Goal: Task Accomplishment & Management: Manage account settings

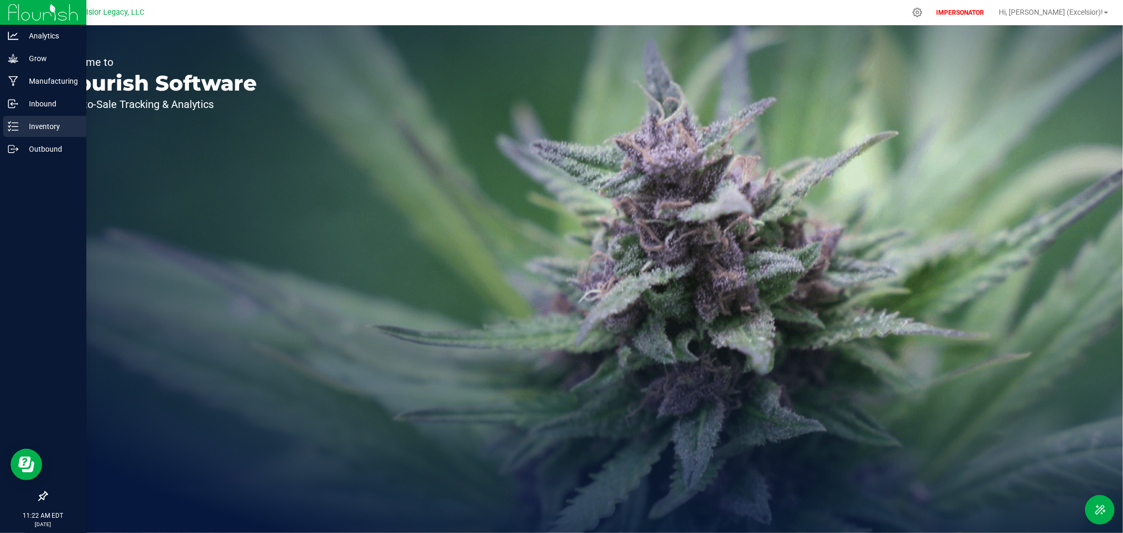
click at [35, 131] on p "Inventory" at bounding box center [49, 126] width 63 height 13
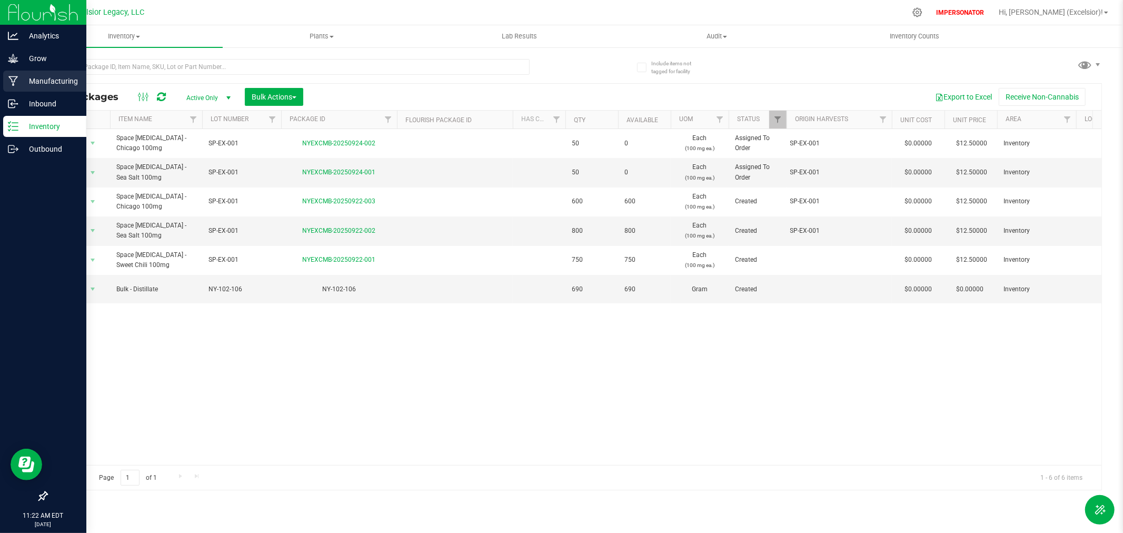
click at [29, 80] on p "Manufacturing" at bounding box center [49, 81] width 63 height 13
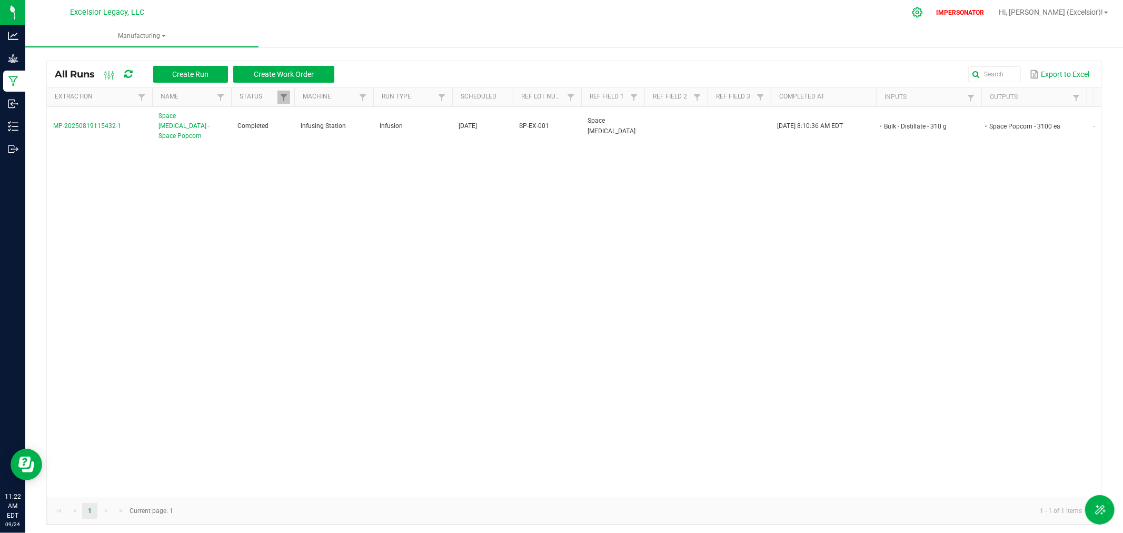
click at [923, 13] on icon at bounding box center [918, 12] width 10 height 10
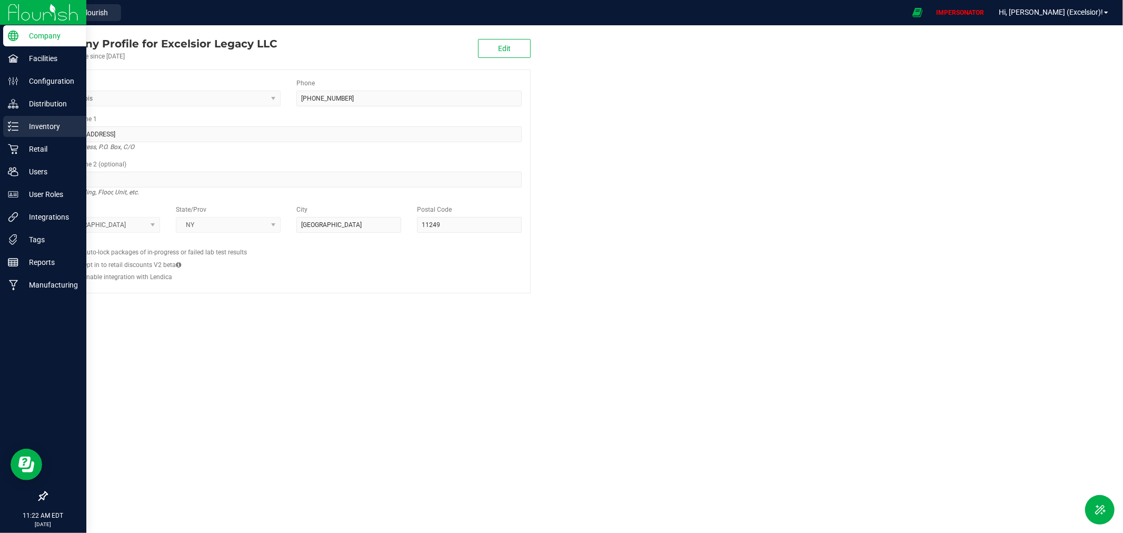
click at [28, 125] on p "Inventory" at bounding box center [49, 126] width 63 height 13
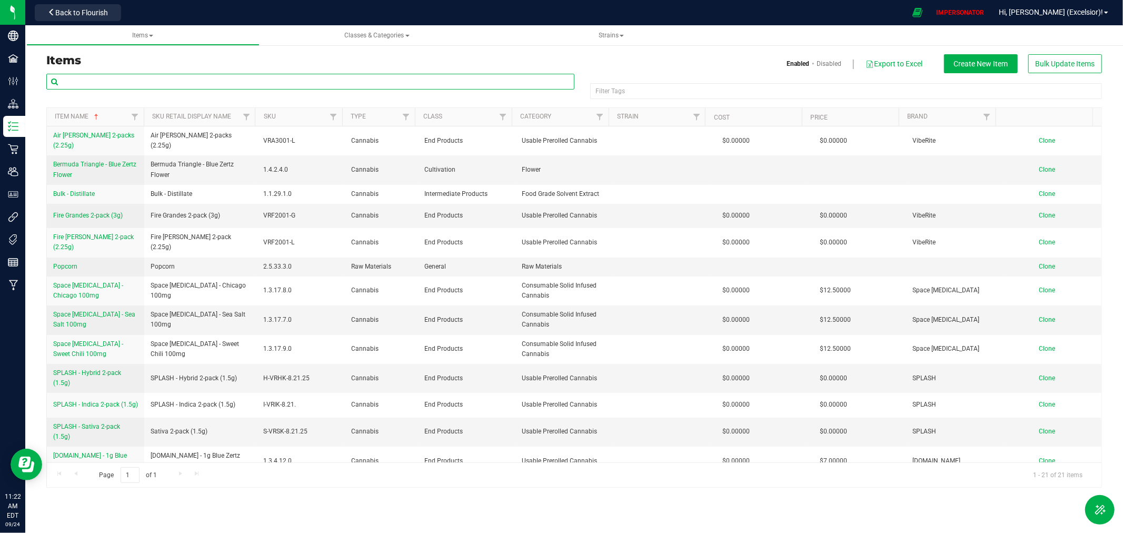
click at [149, 83] on input "text" at bounding box center [310, 82] width 528 height 16
type input "popcorn"
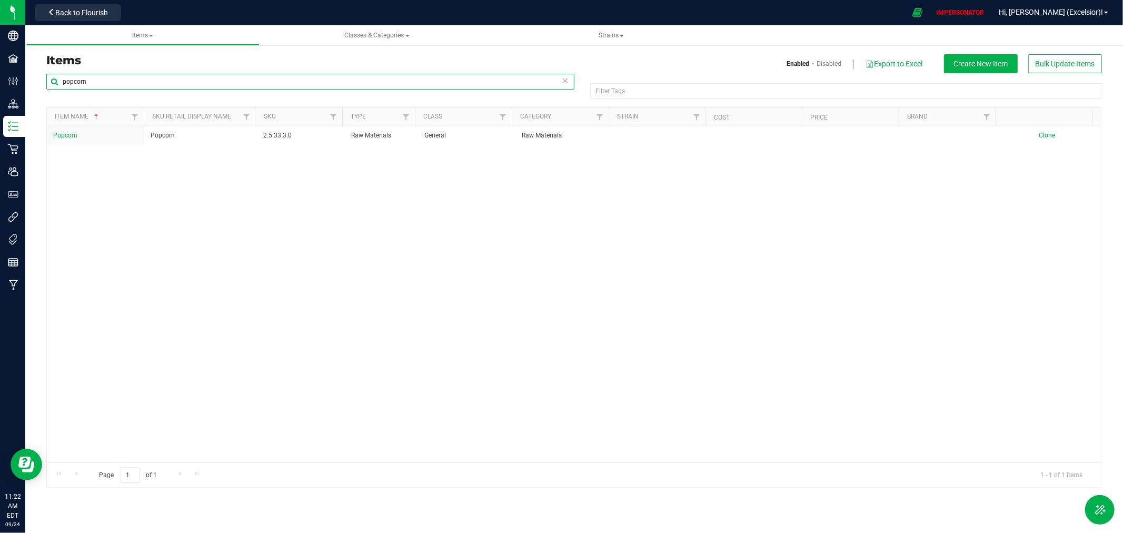
drag, startPoint x: 78, startPoint y: 79, endPoint x: 49, endPoint y: 82, distance: 29.1
click at [49, 82] on input "popcorn" at bounding box center [310, 82] width 528 height 16
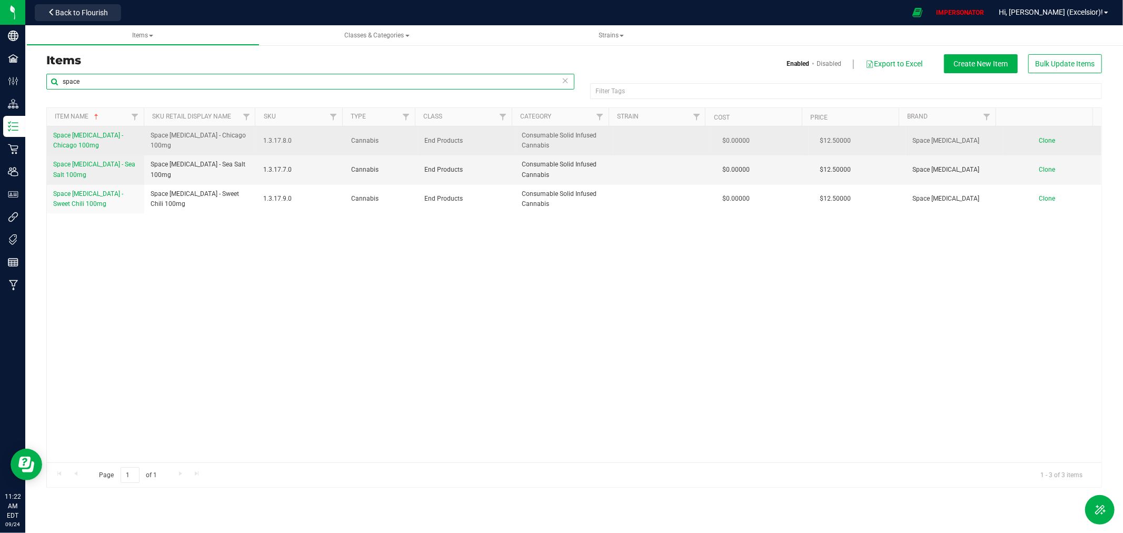
type input "space"
click at [142, 135] on td "Space [MEDICAL_DATA] - Chicago 100mg" at bounding box center [95, 140] width 97 height 29
click at [95, 139] on span "Space [MEDICAL_DATA] - Chicago 100mg" at bounding box center [88, 140] width 70 height 17
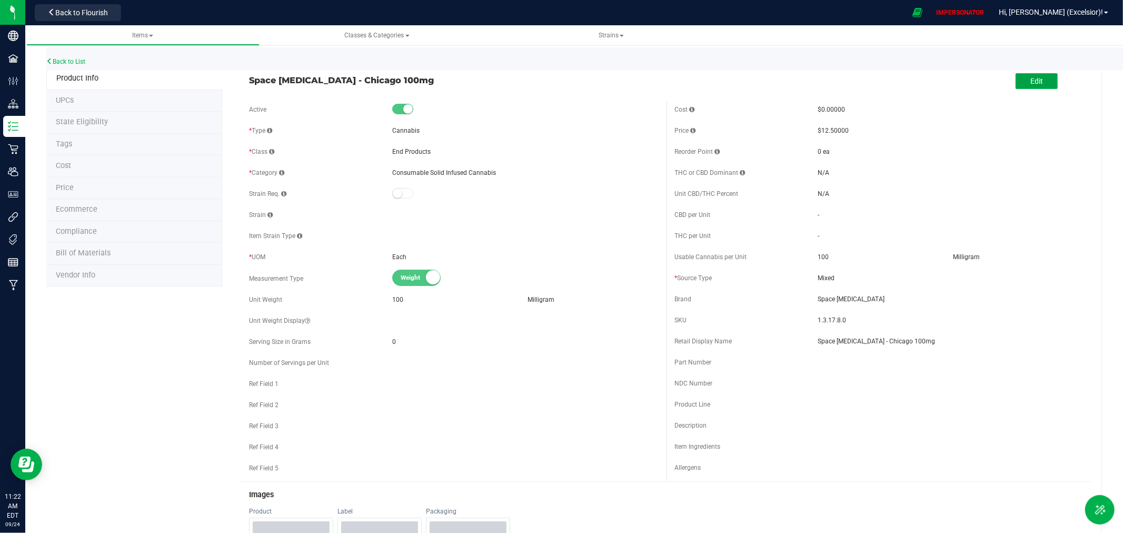
click at [1036, 83] on button "Edit" at bounding box center [1037, 81] width 42 height 16
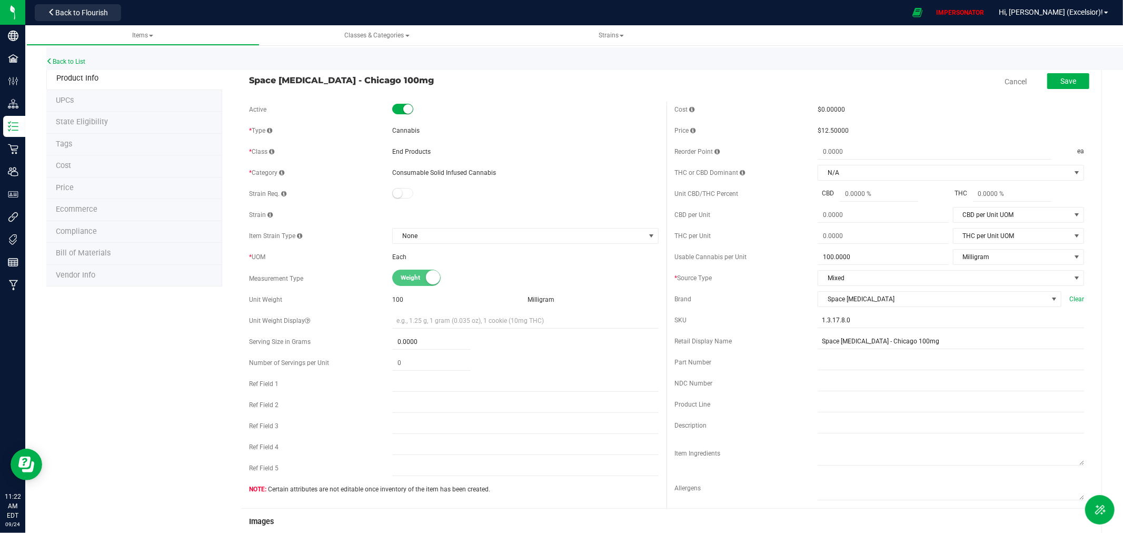
click at [528, 296] on span "Milligram" at bounding box center [541, 299] width 27 height 7
click at [541, 297] on span "Milligram" at bounding box center [541, 299] width 27 height 7
click at [561, 299] on div "Milligram" at bounding box center [593, 299] width 131 height 9
click at [95, 233] on span "Compliance" at bounding box center [76, 231] width 41 height 9
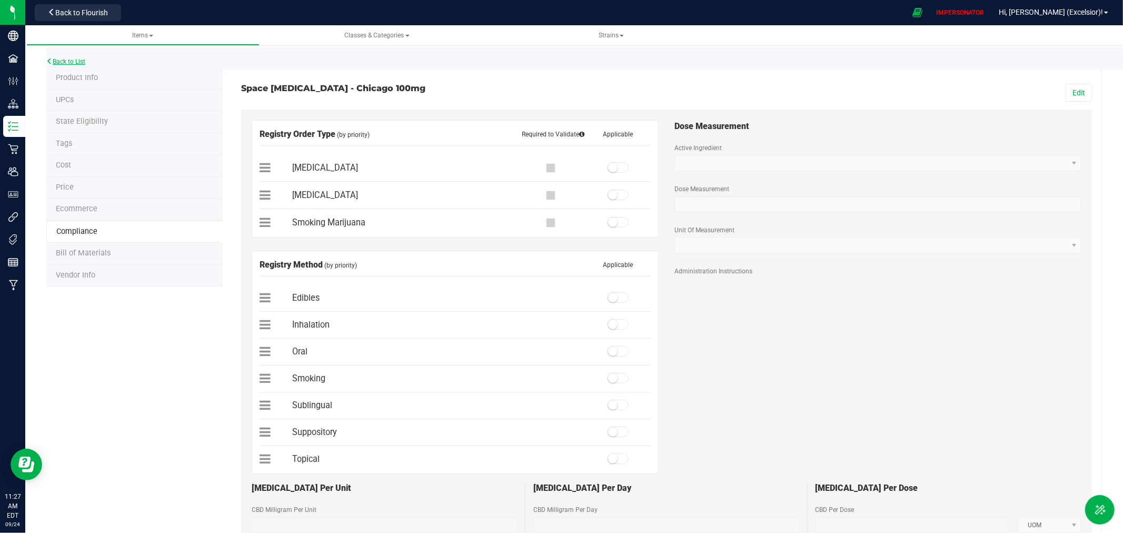
click at [80, 58] on link "Back to List" at bounding box center [65, 61] width 39 height 7
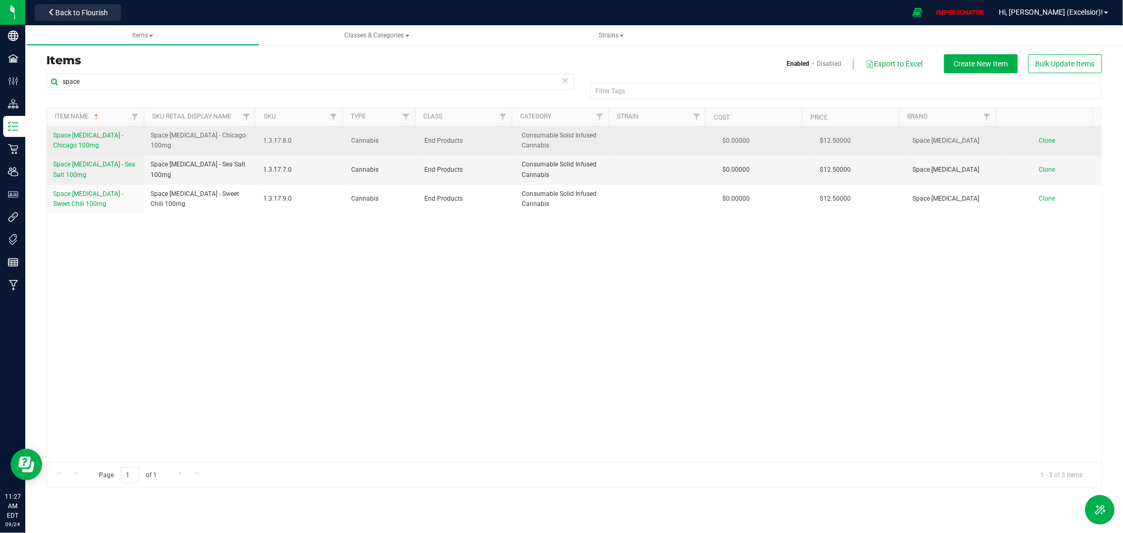
click at [66, 135] on span "Space [MEDICAL_DATA] - Chicago 100mg" at bounding box center [88, 140] width 70 height 17
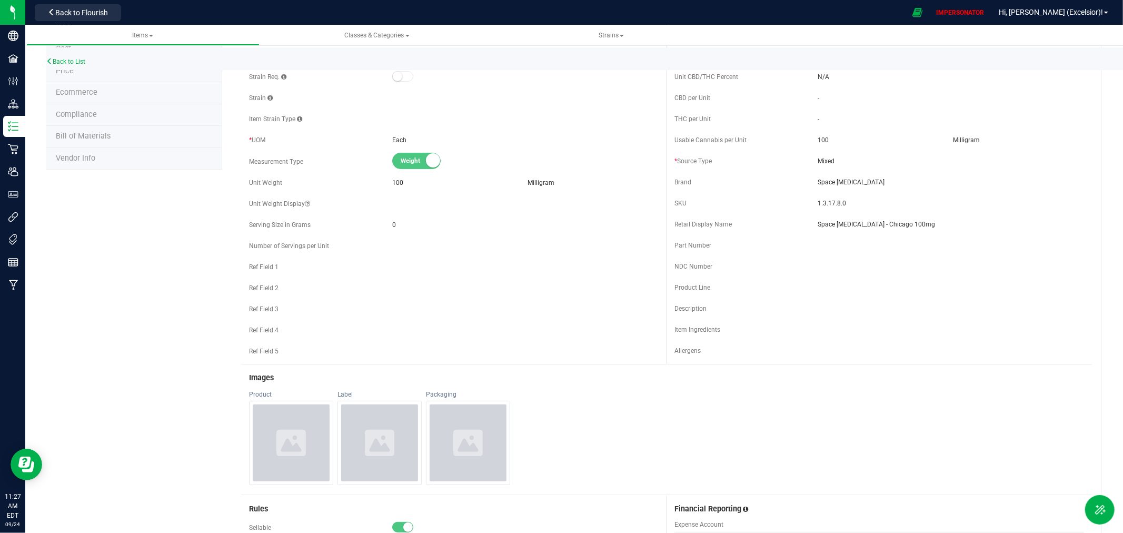
scroll to position [58, 0]
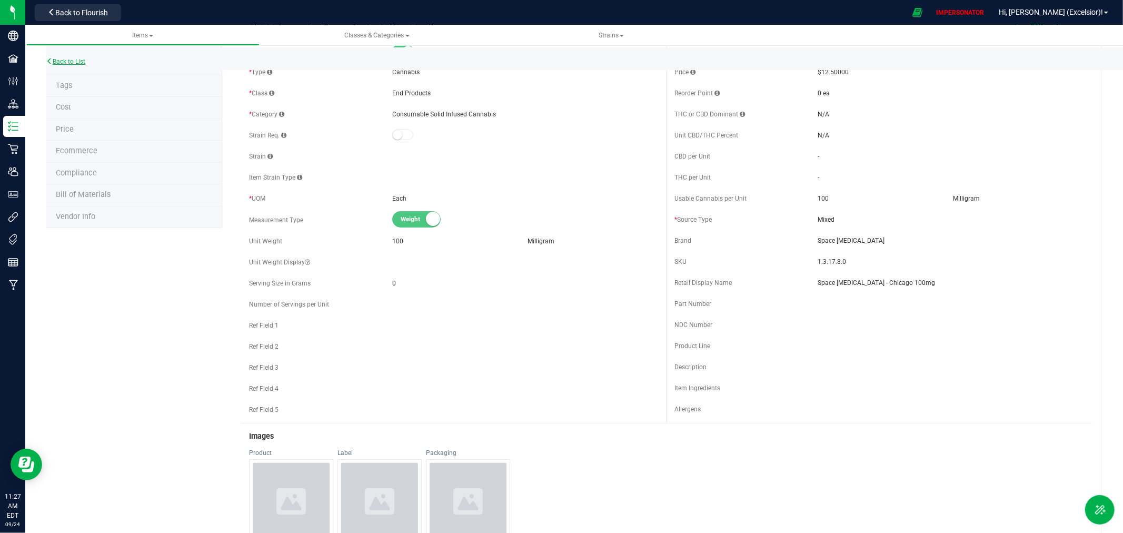
click at [72, 63] on link "Back to List" at bounding box center [65, 61] width 39 height 7
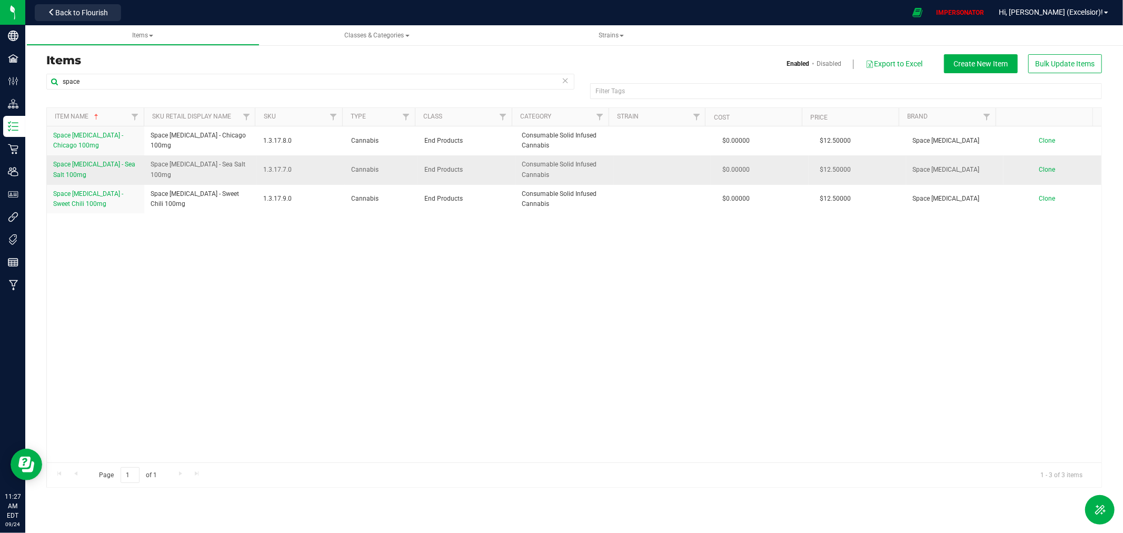
click at [76, 173] on link "Space [MEDICAL_DATA] - Sea Salt 100mg" at bounding box center [95, 170] width 85 height 20
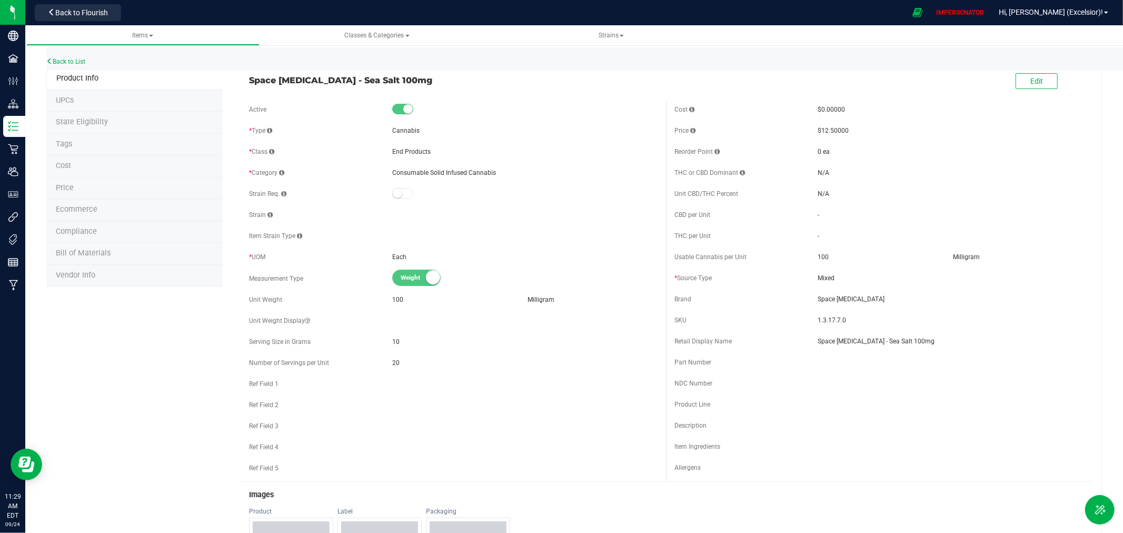
click at [530, 298] on span "Milligram" at bounding box center [541, 299] width 27 height 7
click at [74, 61] on link "Back to List" at bounding box center [65, 61] width 39 height 7
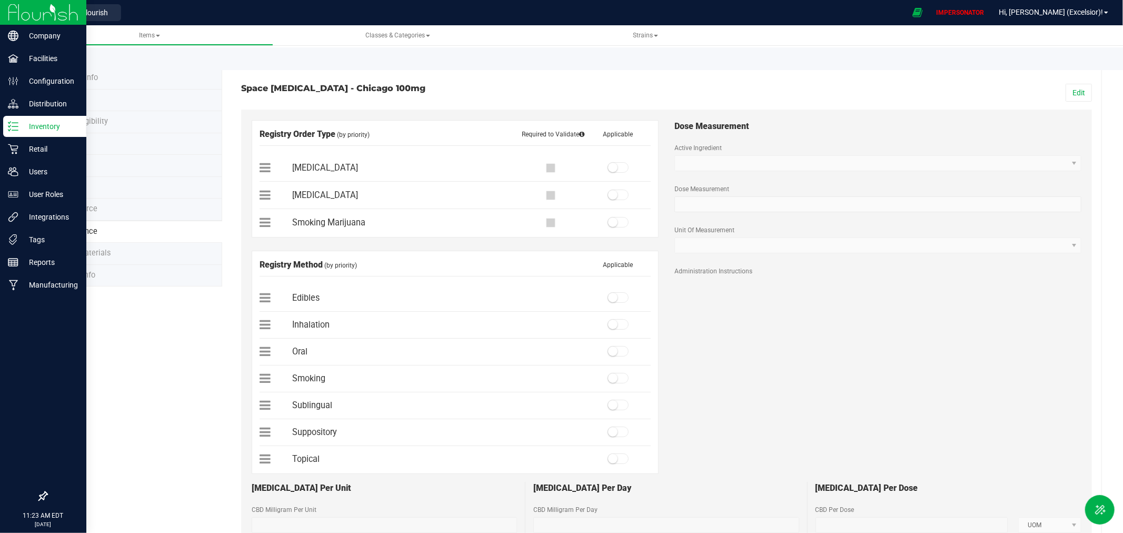
click at [22, 125] on p "Inventory" at bounding box center [49, 126] width 63 height 13
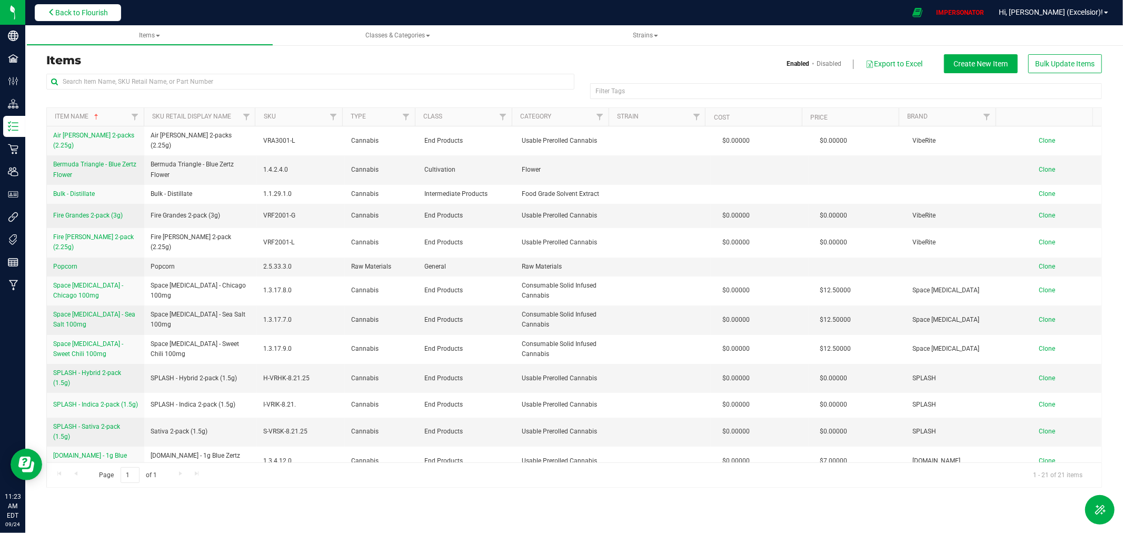
click at [104, 12] on span "Back to Flourish" at bounding box center [81, 12] width 53 height 8
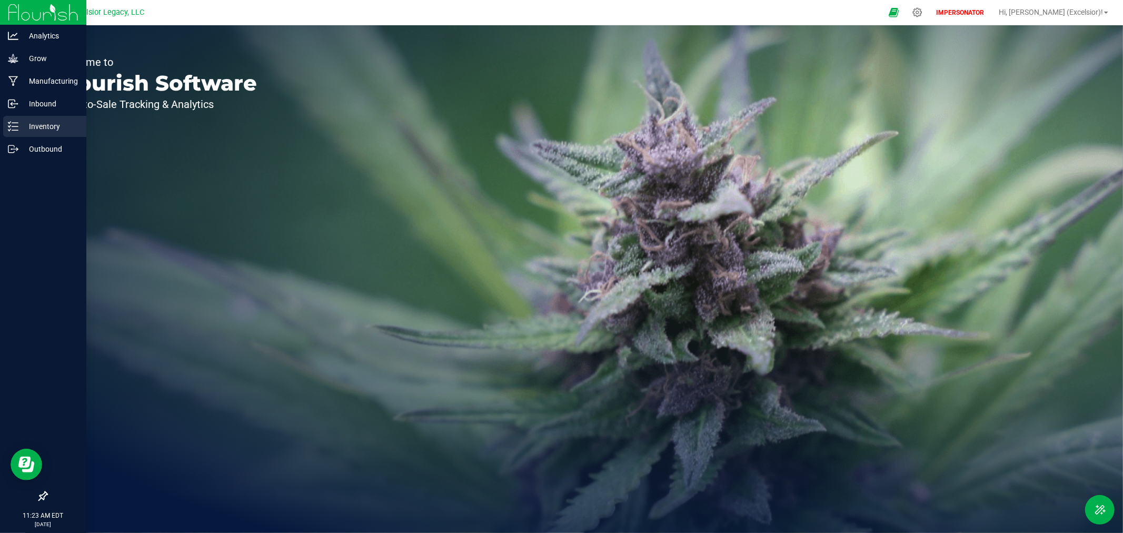
click at [18, 124] on p "Inventory" at bounding box center [49, 126] width 63 height 13
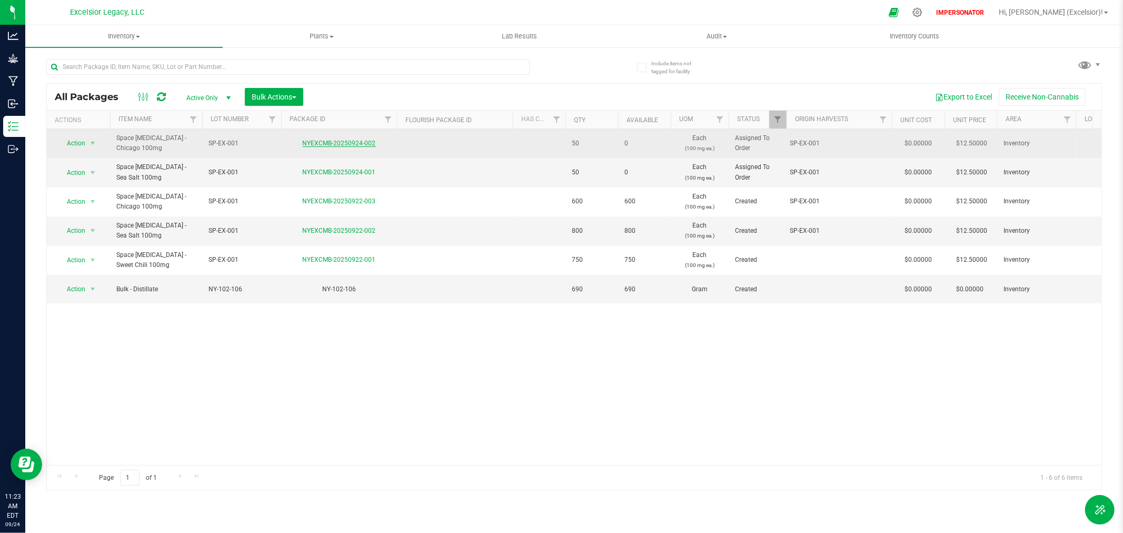
click at [323, 142] on link "NYEXCMB-20250924-002" at bounding box center [339, 143] width 73 height 7
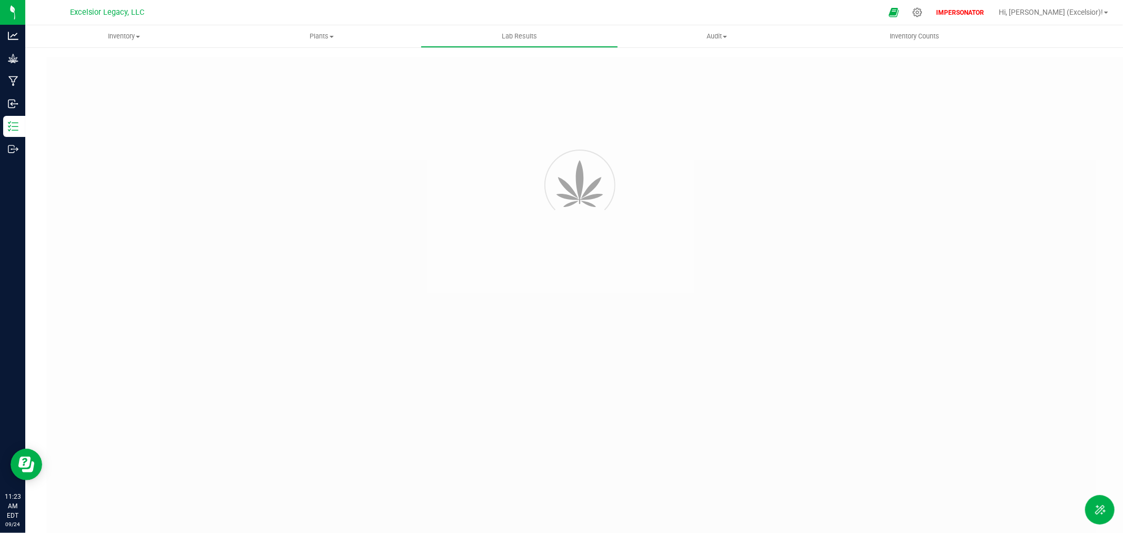
type input "NYEXCMB-20250819-001"
type input "X250806-0004"
type input "NYEXCMB-20250819-001"
type input "[DATE] 4:52 PM"
type input "[URL][DOMAIN_NAME]"
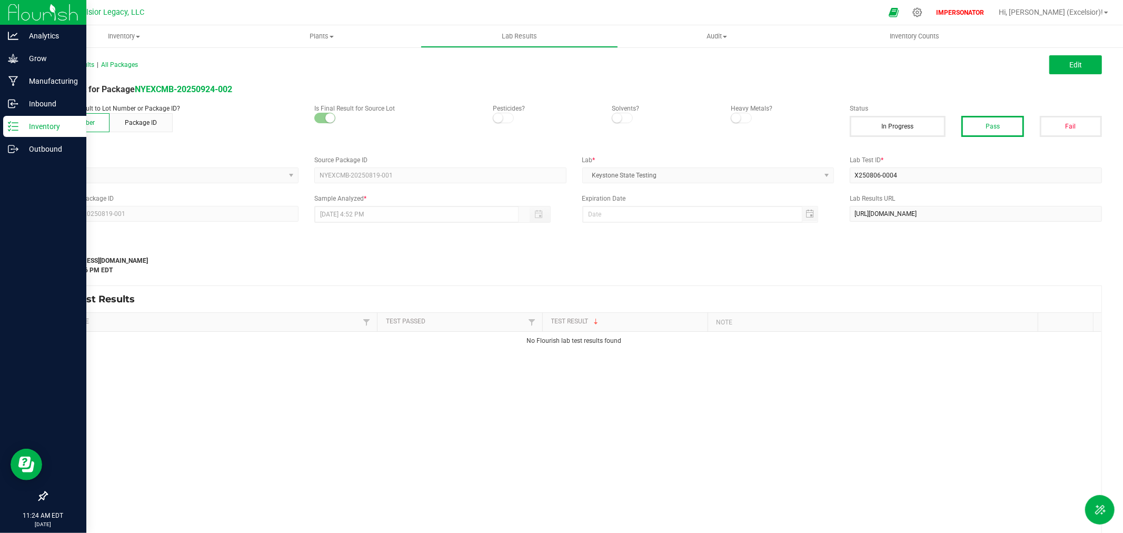
click at [15, 127] on icon at bounding box center [13, 126] width 11 height 11
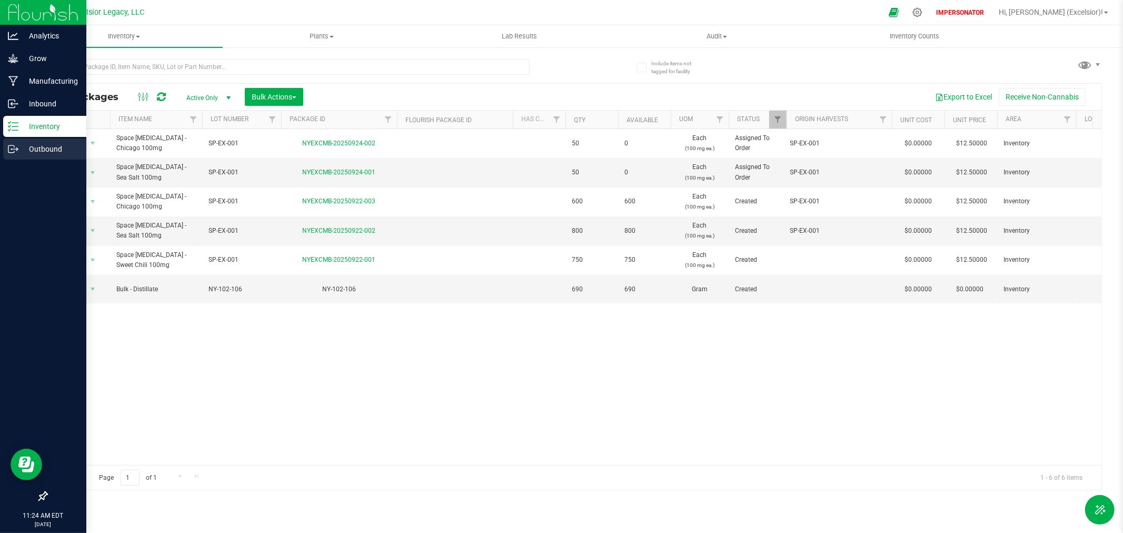
click at [35, 149] on p "Outbound" at bounding box center [49, 149] width 63 height 13
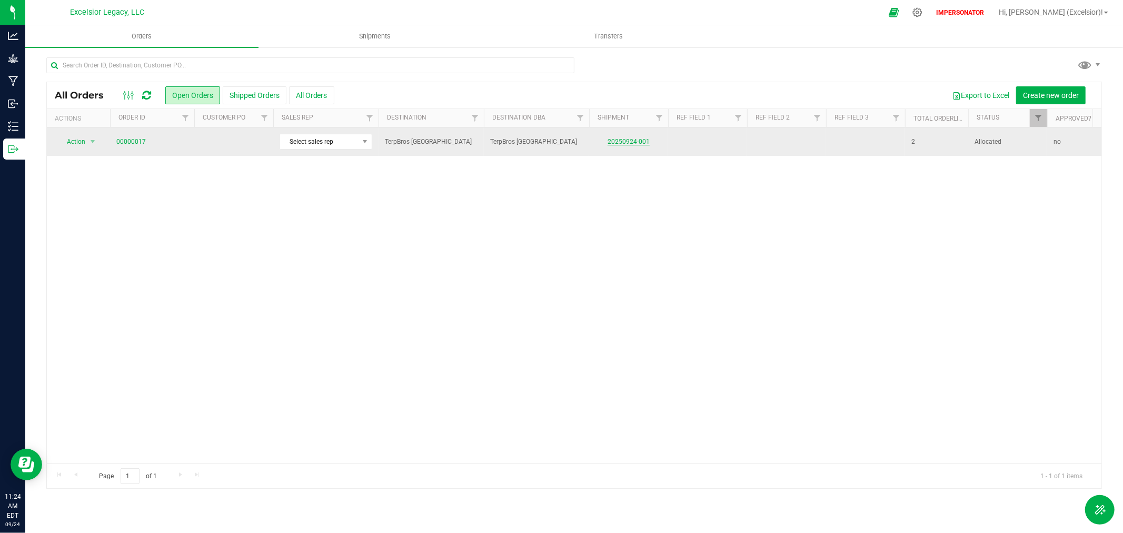
click at [631, 143] on link "20250924-001" at bounding box center [629, 141] width 42 height 7
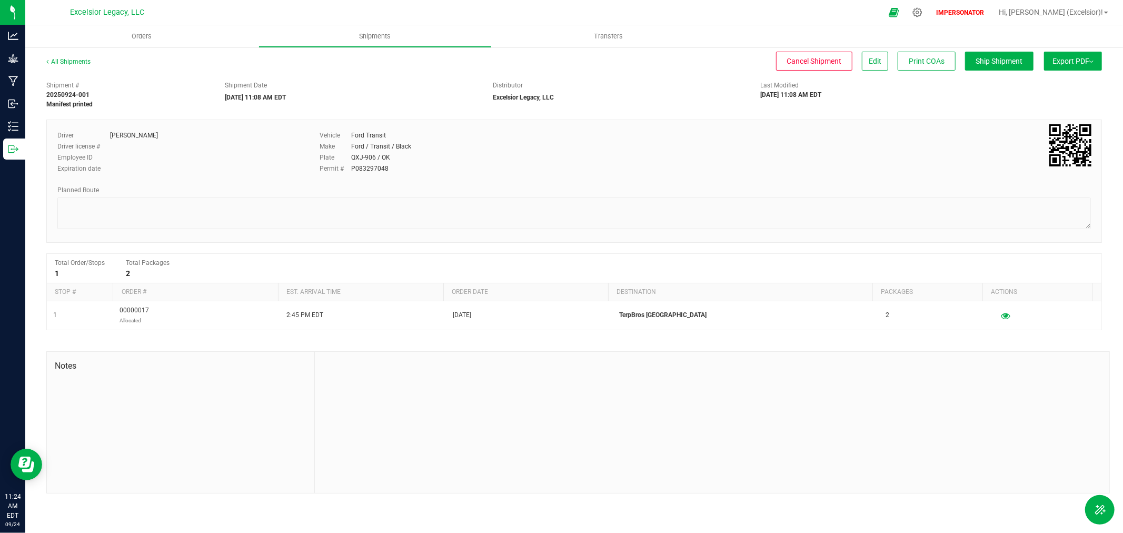
click at [1067, 61] on span "Export PDF" at bounding box center [1073, 61] width 41 height 8
click at [1055, 82] on span "Manifest by Package ID" at bounding box center [1057, 84] width 67 height 7
click at [923, 14] on icon at bounding box center [917, 12] width 11 height 11
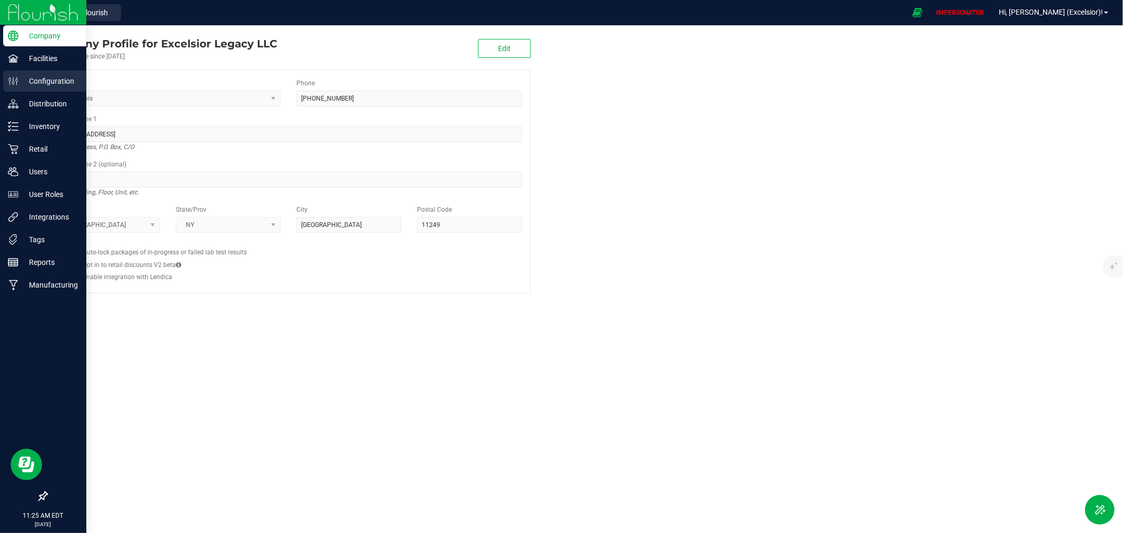
click at [44, 85] on p "Configuration" at bounding box center [49, 81] width 63 height 13
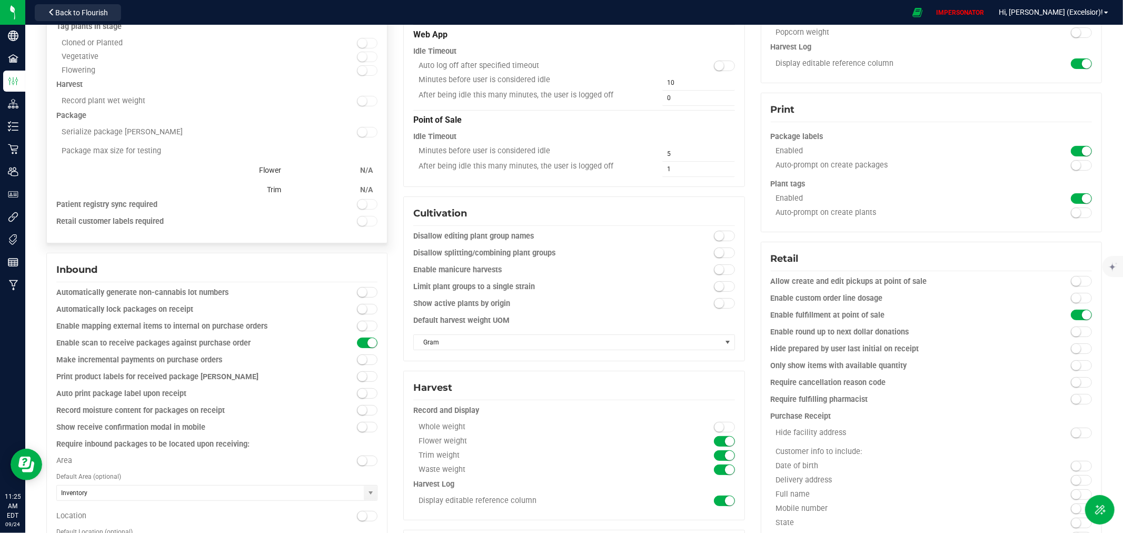
scroll to position [195, 0]
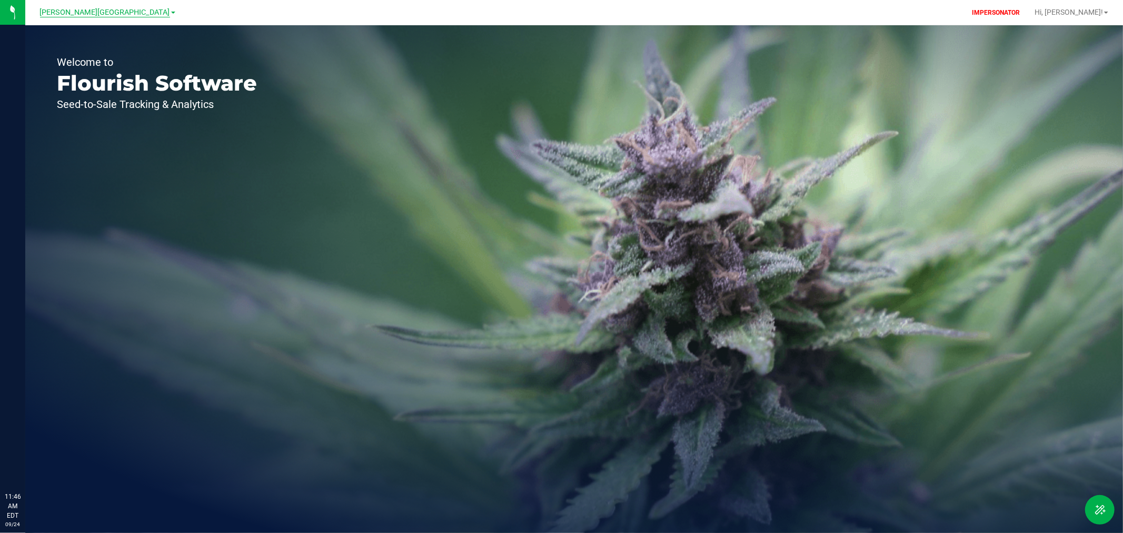
click at [107, 9] on span "Bonita Springs WC" at bounding box center [105, 12] width 130 height 9
